Goal: Task Accomplishment & Management: Manage account settings

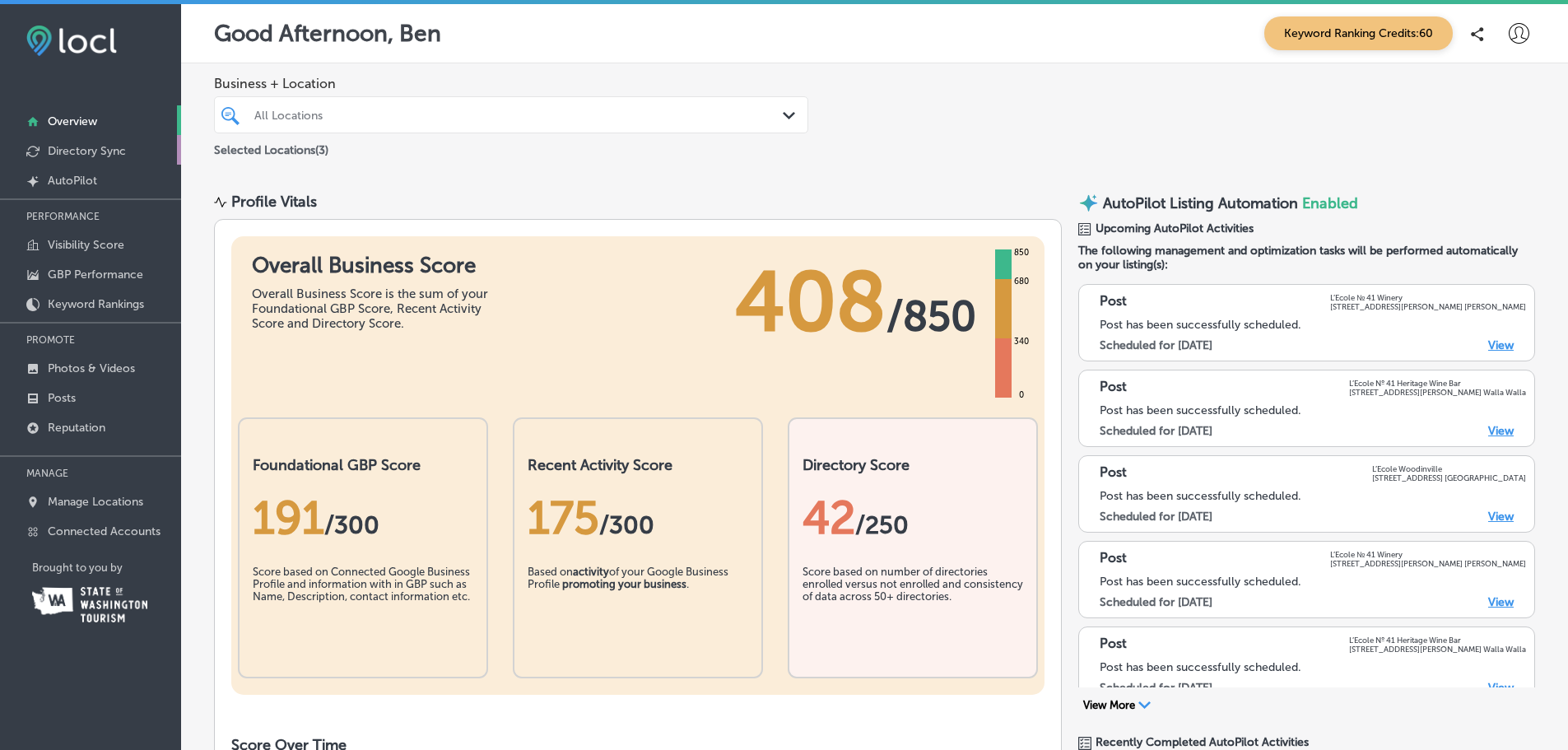
click at [78, 154] on p "Directory Sync" at bounding box center [87, 150] width 78 height 14
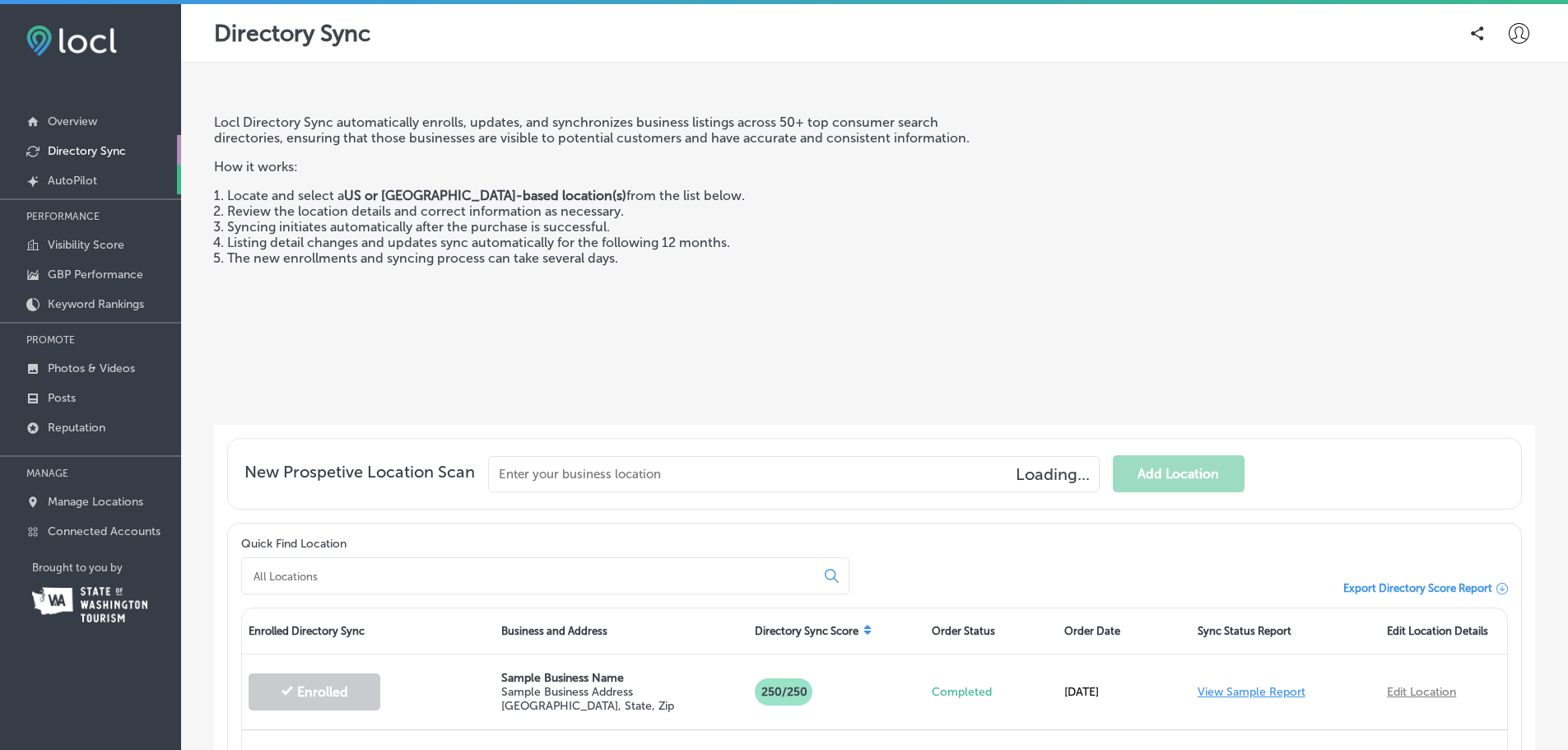
click at [73, 172] on link "Created by potrace 1.10, written by [PERSON_NAME] [DATE]-[DATE] AutoPilot" at bounding box center [91, 179] width 181 height 30
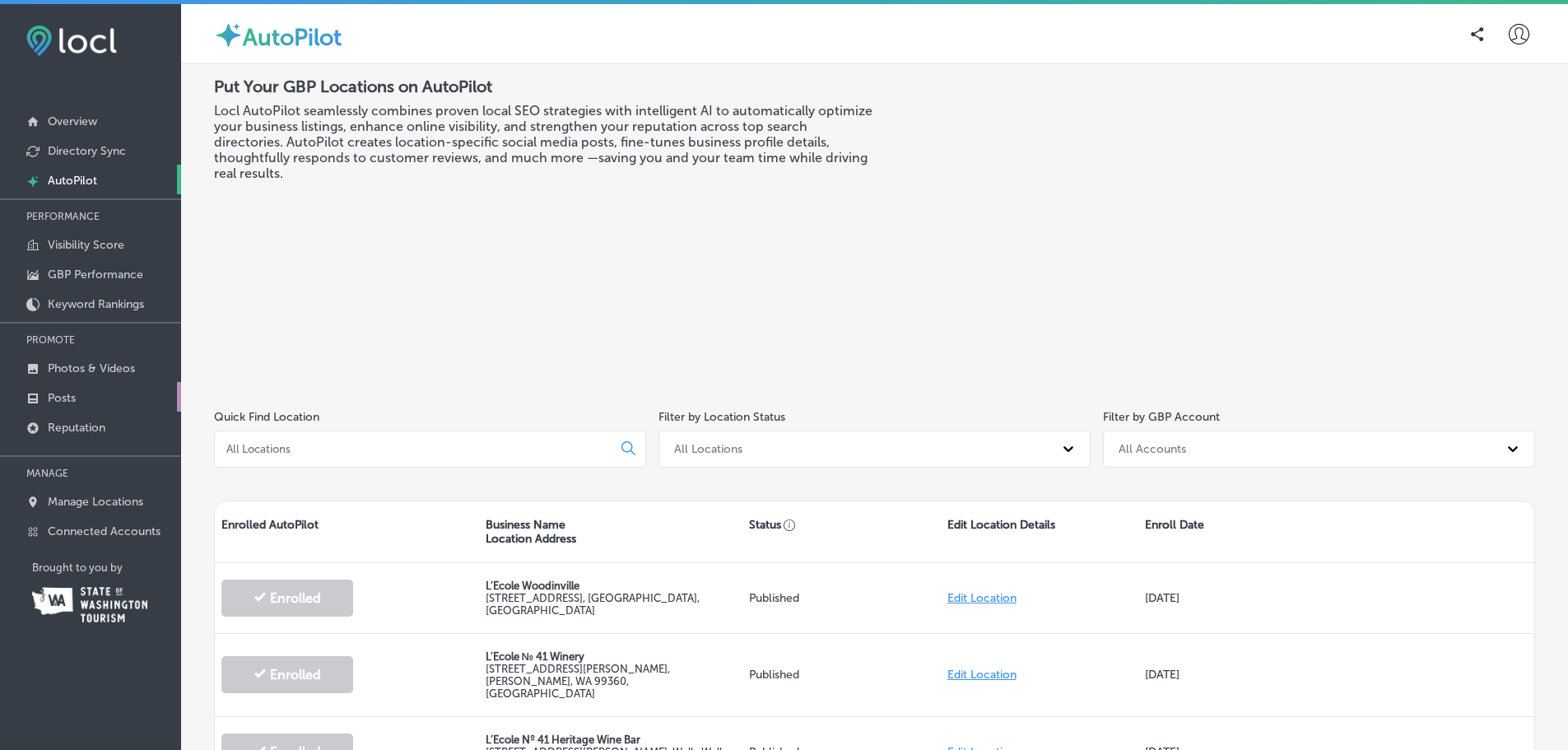
click at [68, 397] on p "Posts" at bounding box center [62, 398] width 28 height 14
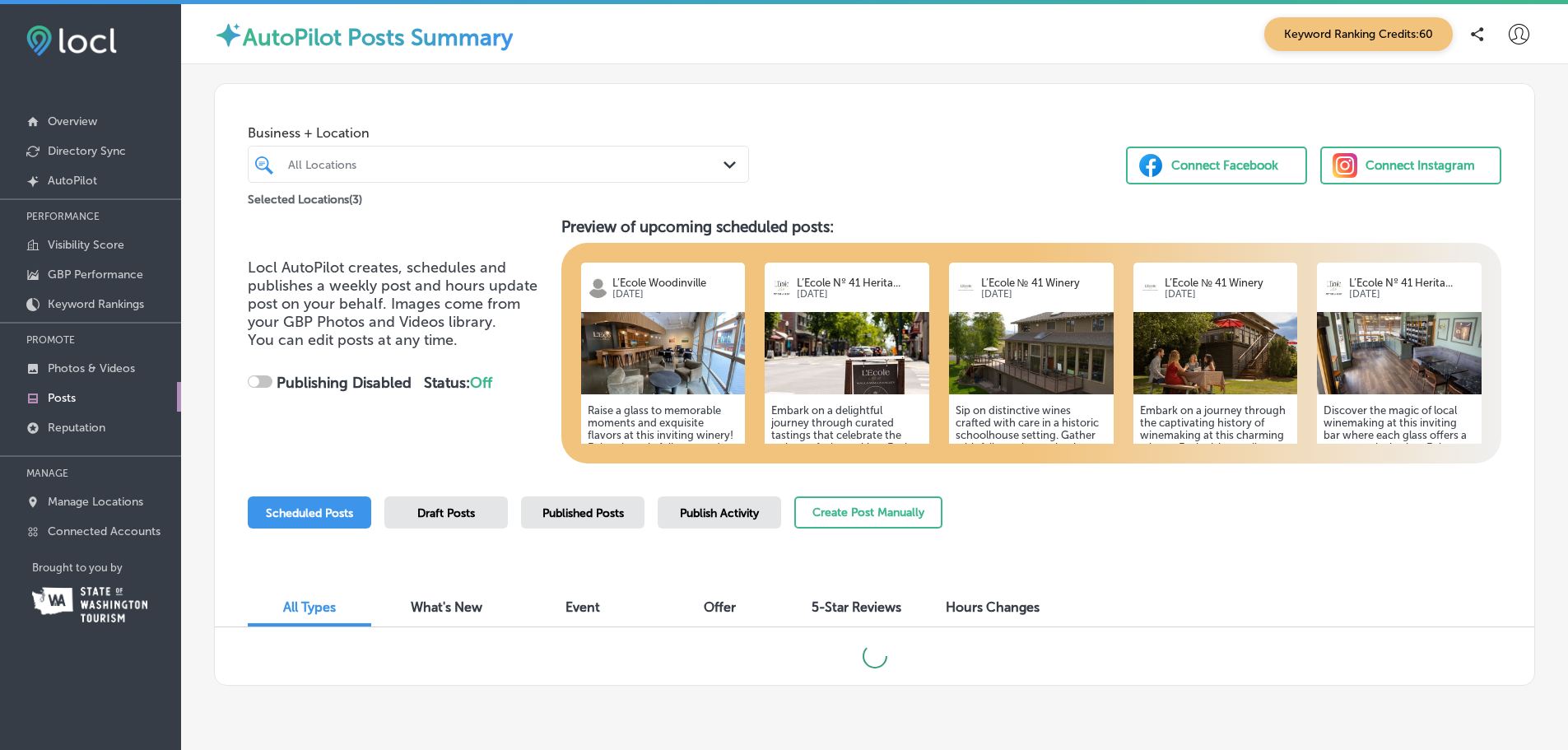
checkbox input "true"
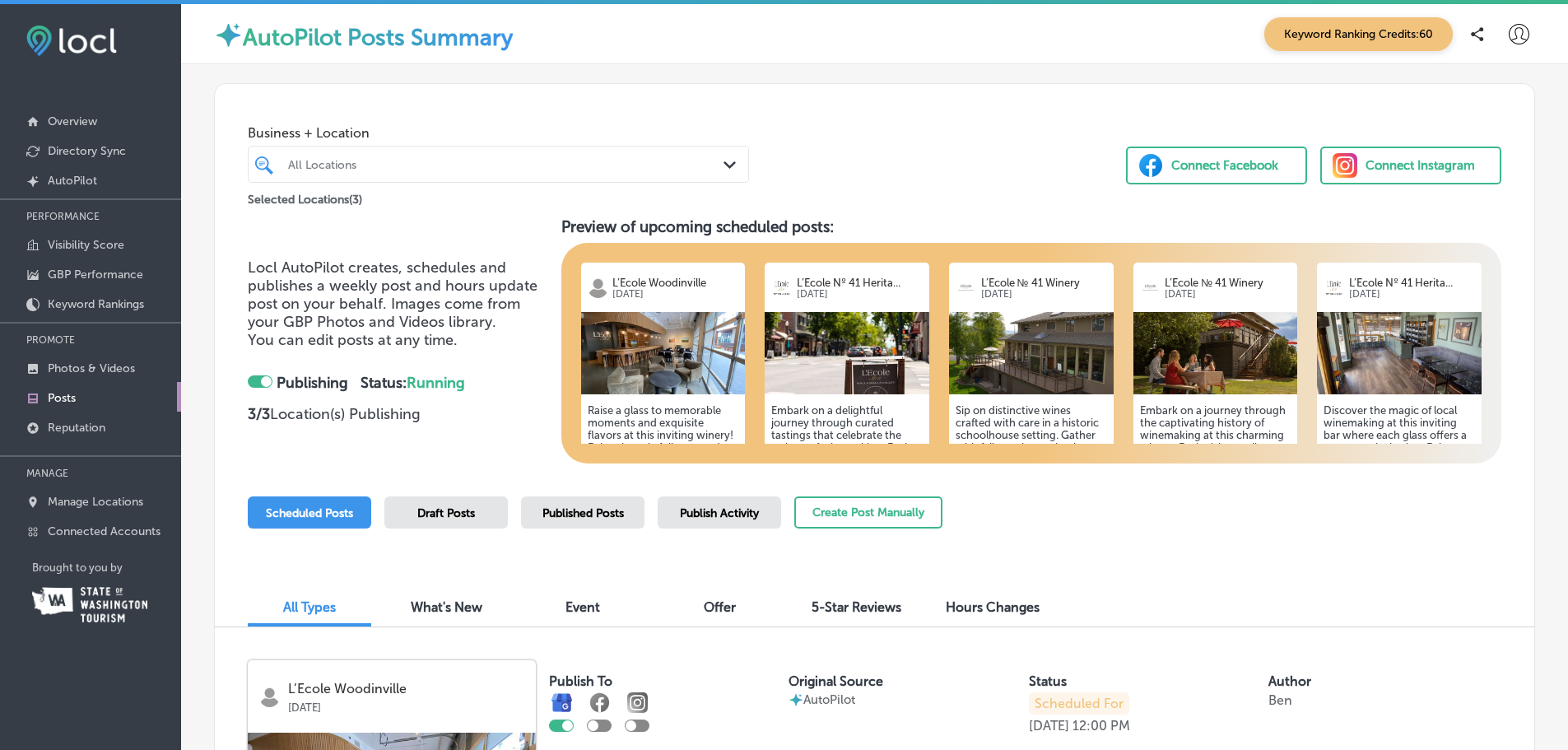
scroll to position [656, 0]
